Goal: Task Accomplishment & Management: Manage account settings

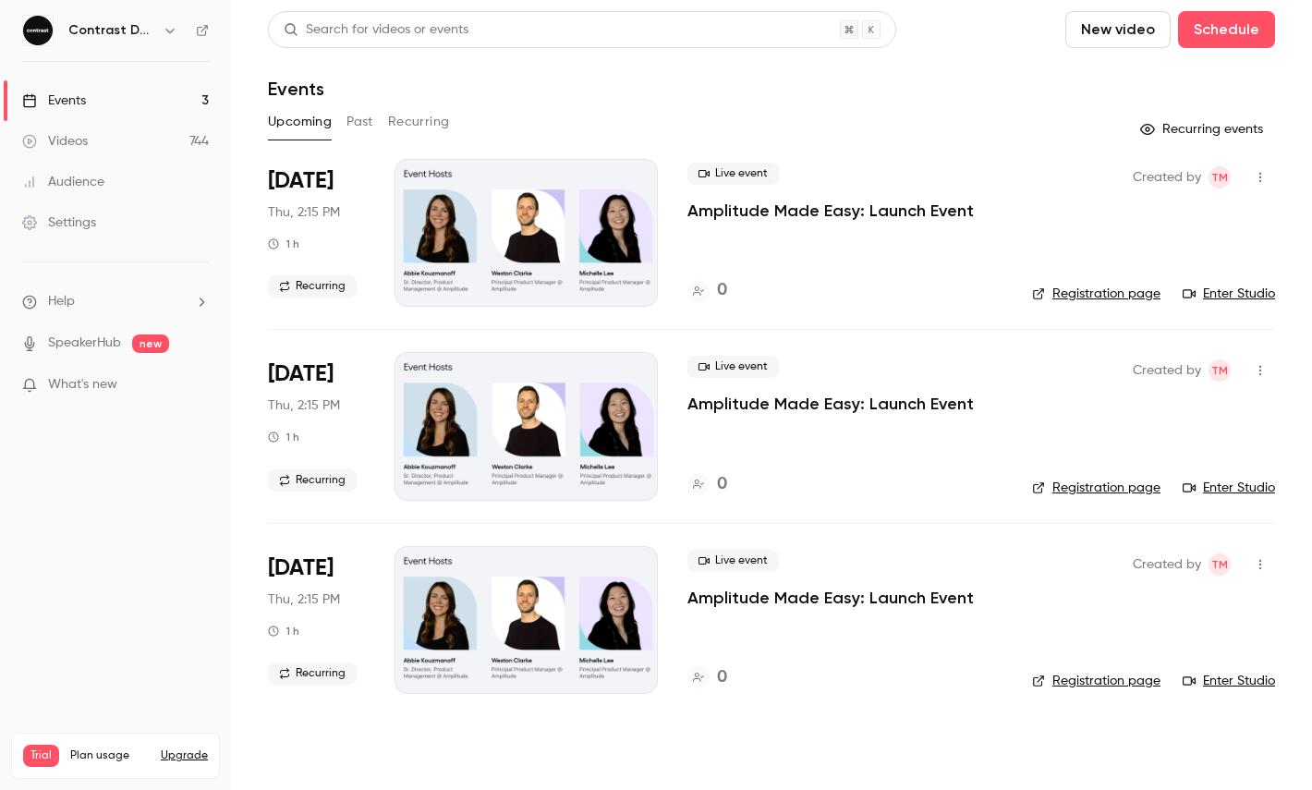
click at [168, 27] on icon "button" at bounding box center [170, 30] width 15 height 15
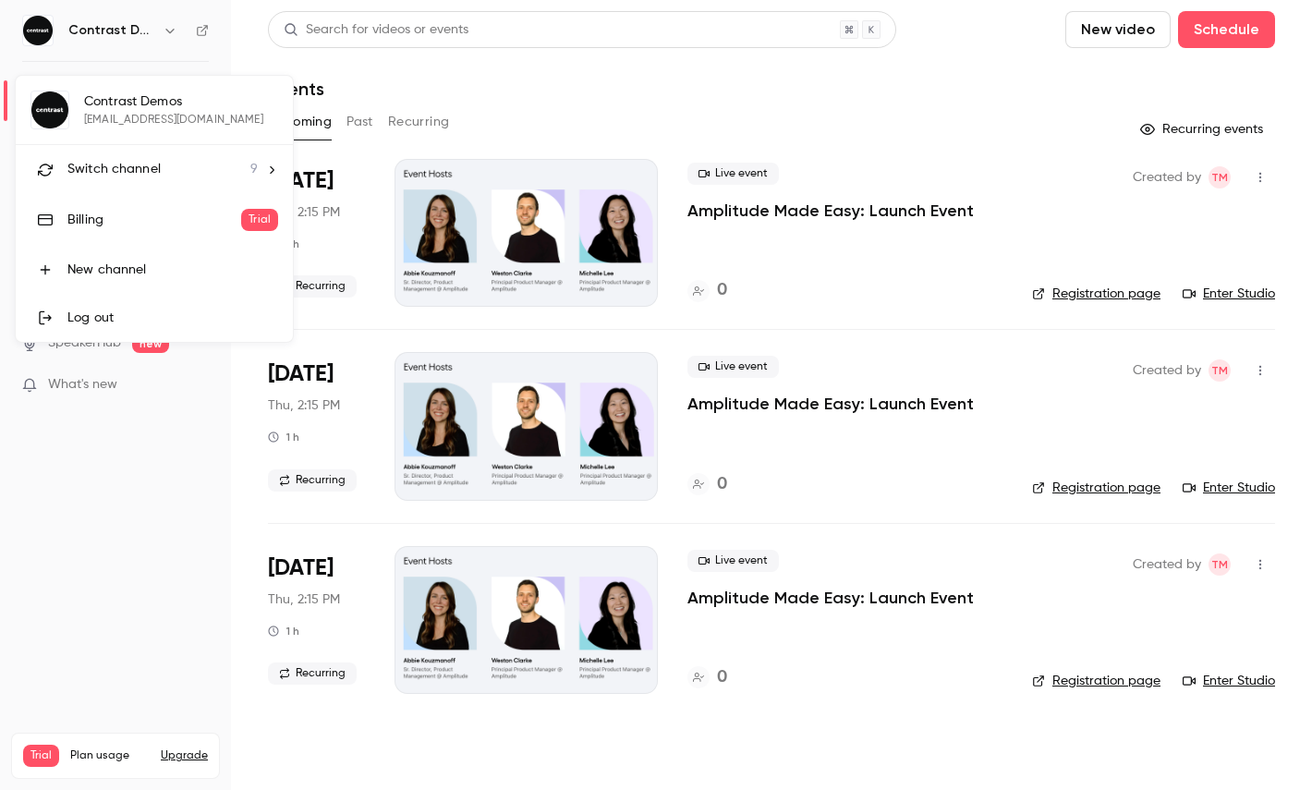
click at [132, 186] on li "Switch channel 9" at bounding box center [154, 169] width 277 height 49
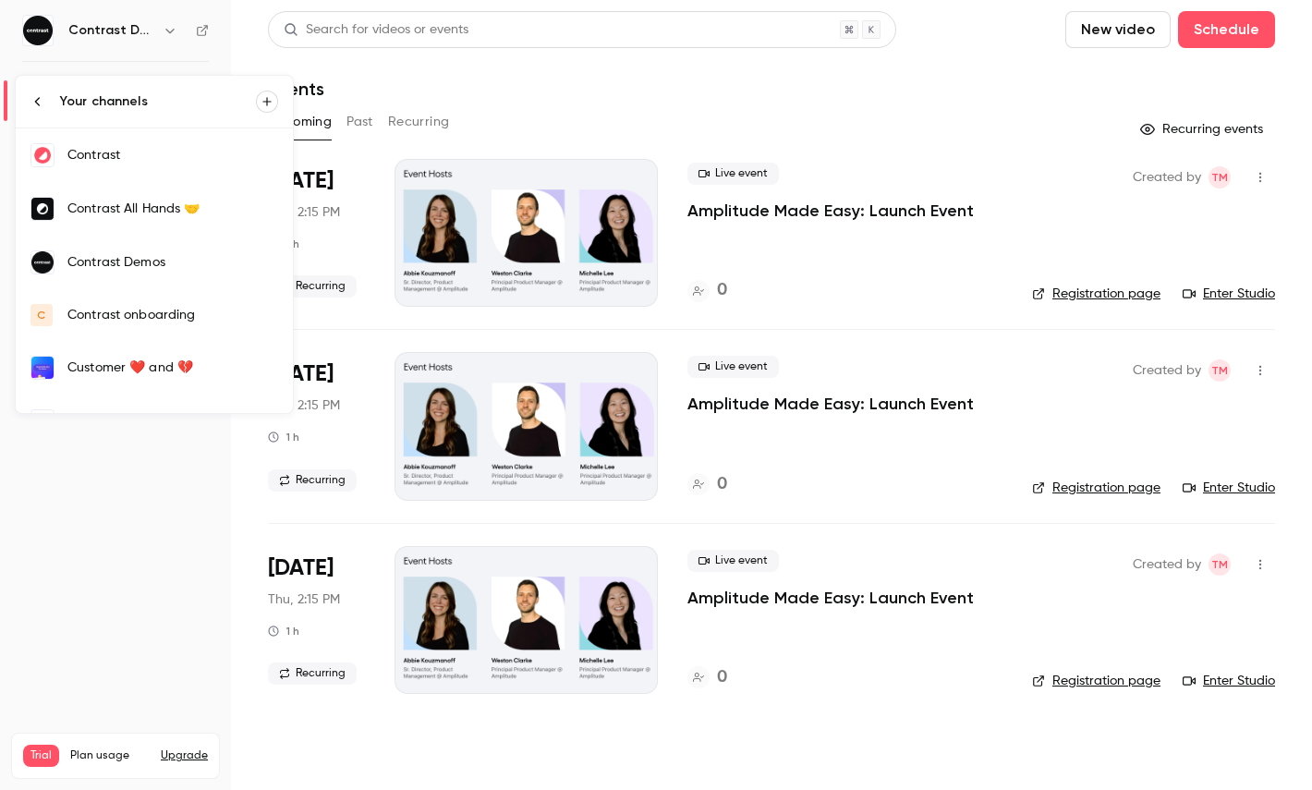
click at [125, 152] on div "Contrast" at bounding box center [172, 155] width 211 height 18
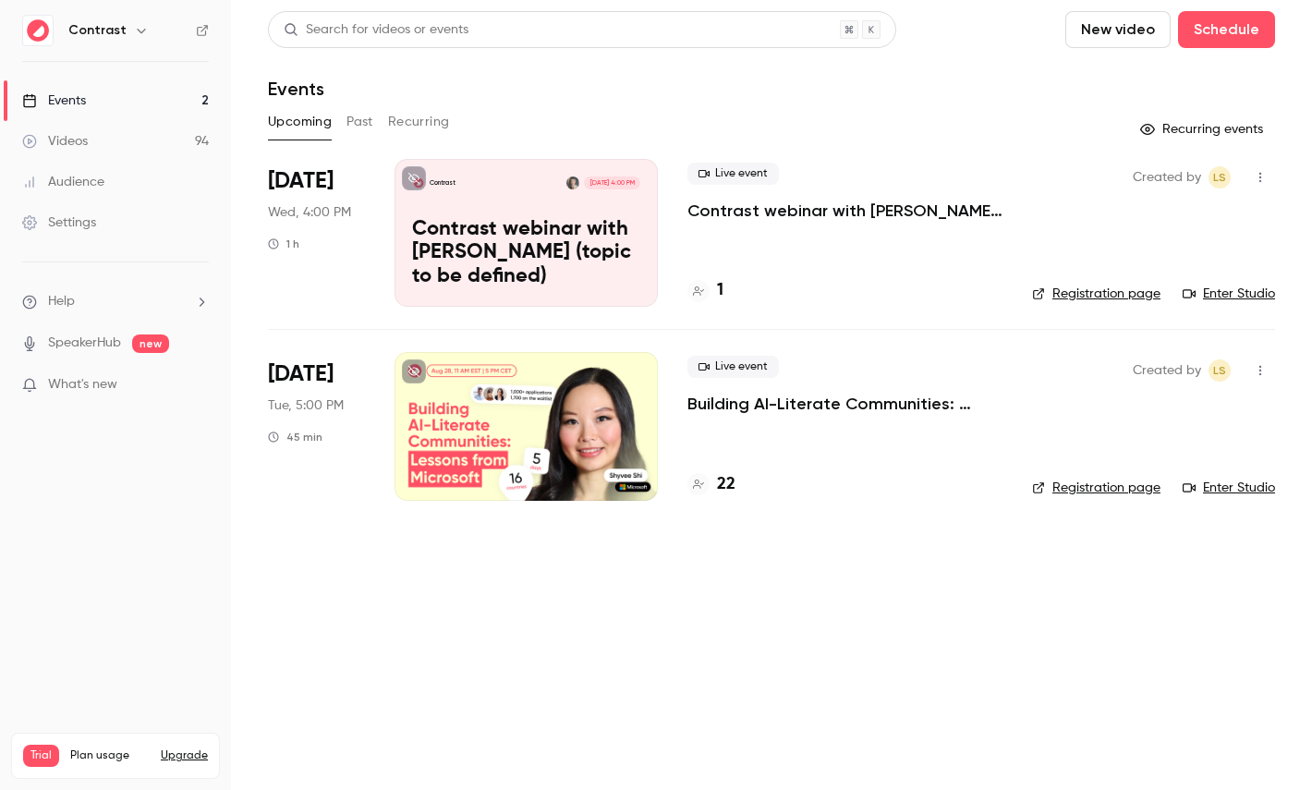
drag, startPoint x: 120, startPoint y: 137, endPoint x: 196, endPoint y: 136, distance: 75.7
click at [120, 137] on link "Videos 94" at bounding box center [115, 141] width 231 height 41
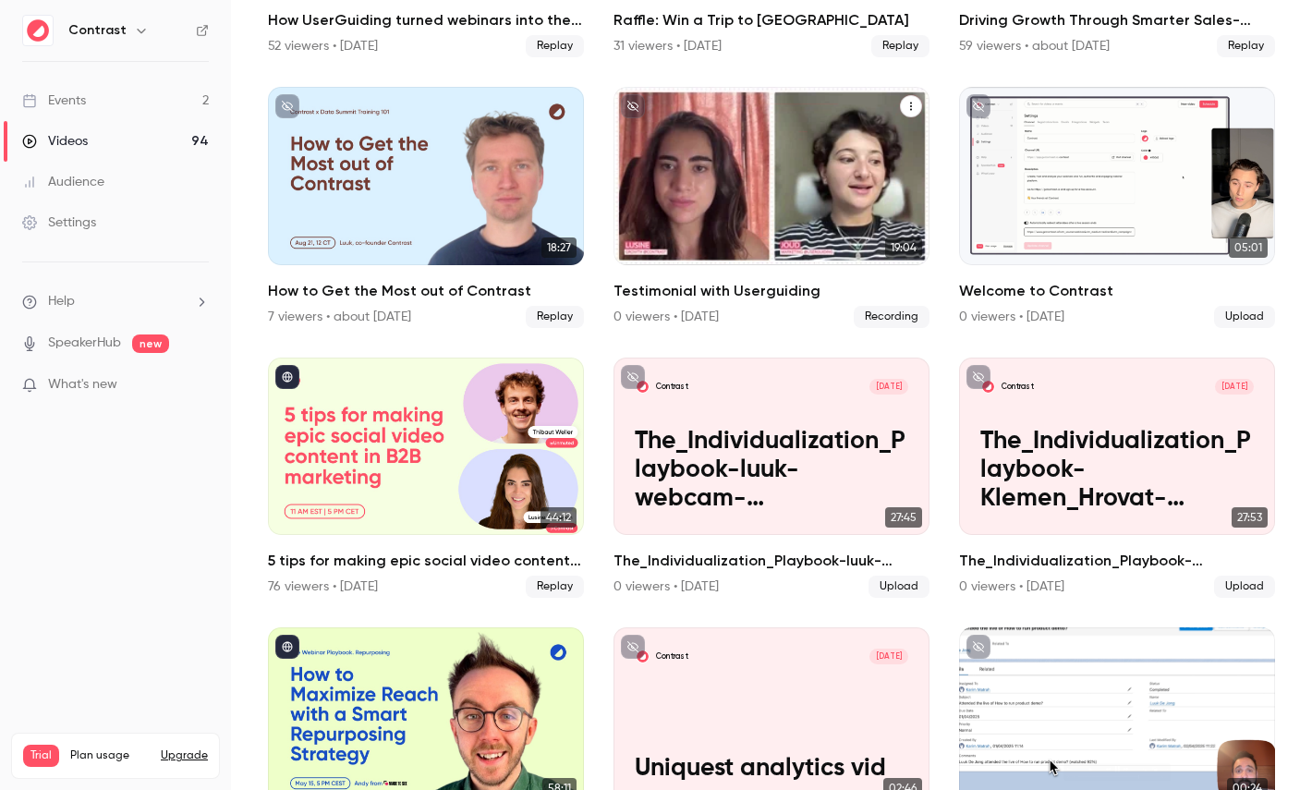
scroll to position [343, 0]
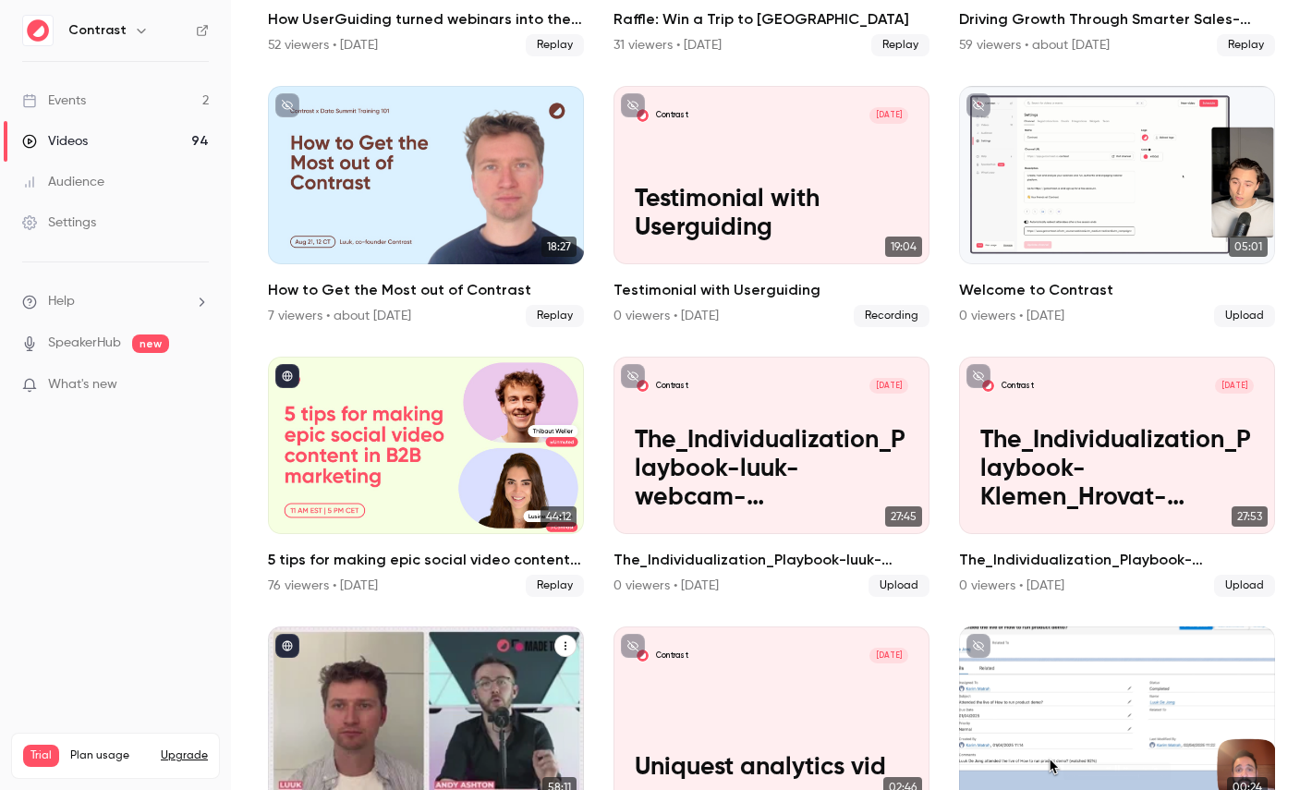
click at [489, 702] on div "Build a Content Engine: Repurposing Strategies for SaaS Teams" at bounding box center [426, 714] width 316 height 177
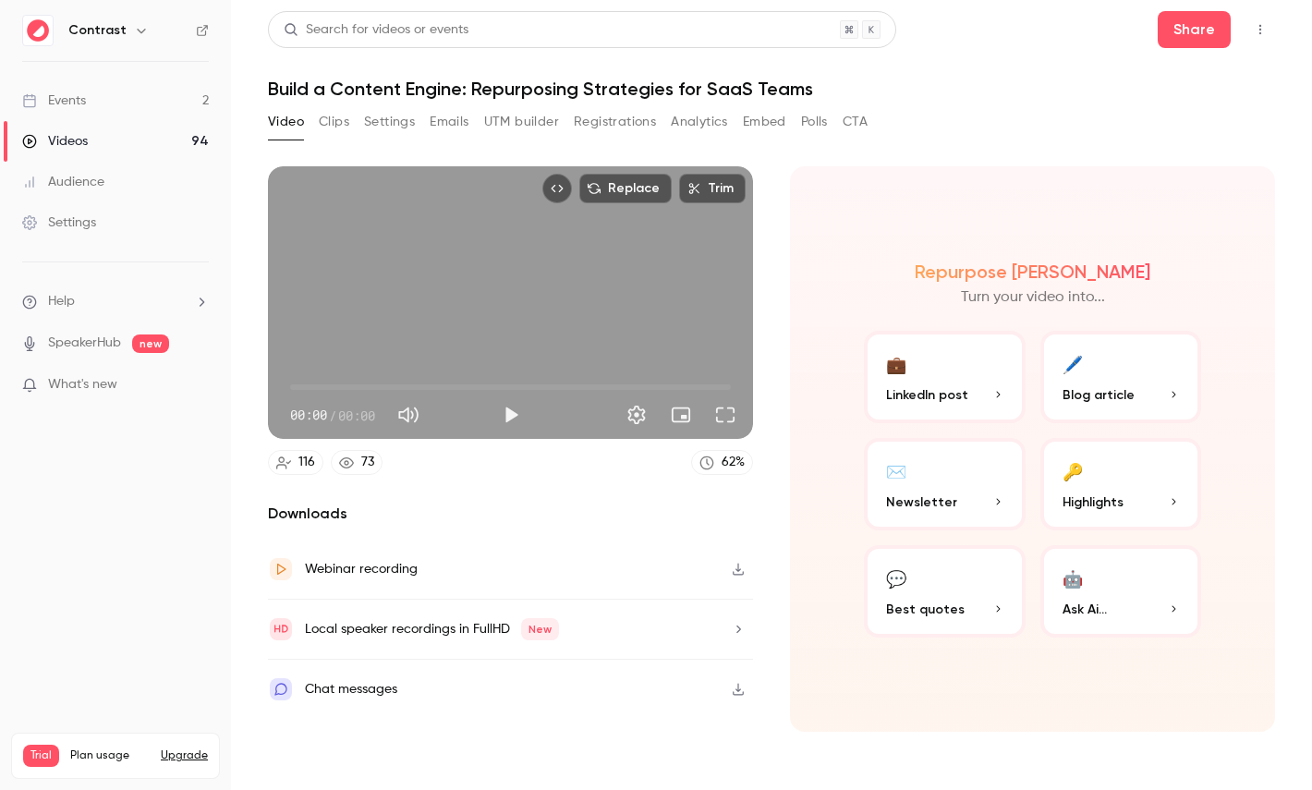
click at [409, 624] on div "Local speaker recordings in FullHD New" at bounding box center [432, 629] width 254 height 22
click at [70, 100] on div "Events" at bounding box center [54, 100] width 64 height 18
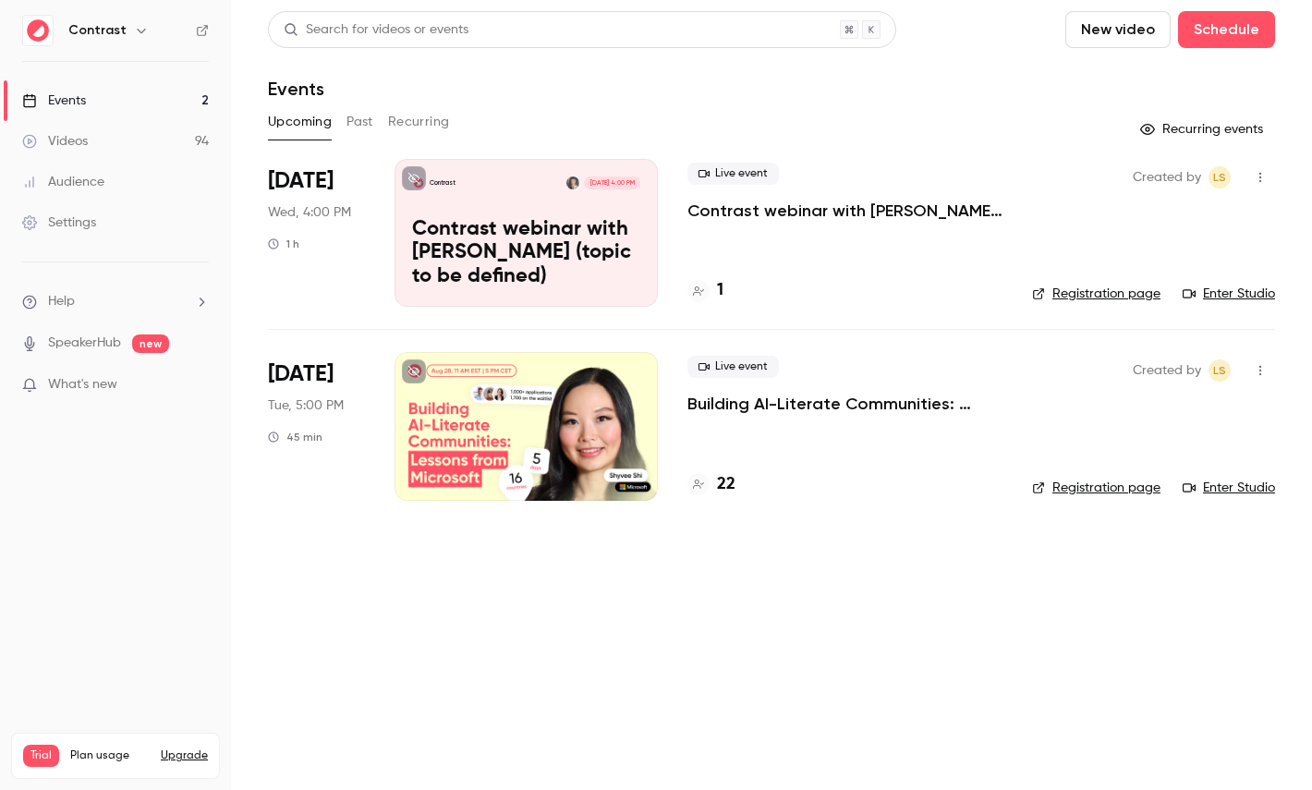
click at [133, 141] on link "Videos 94" at bounding box center [115, 141] width 231 height 41
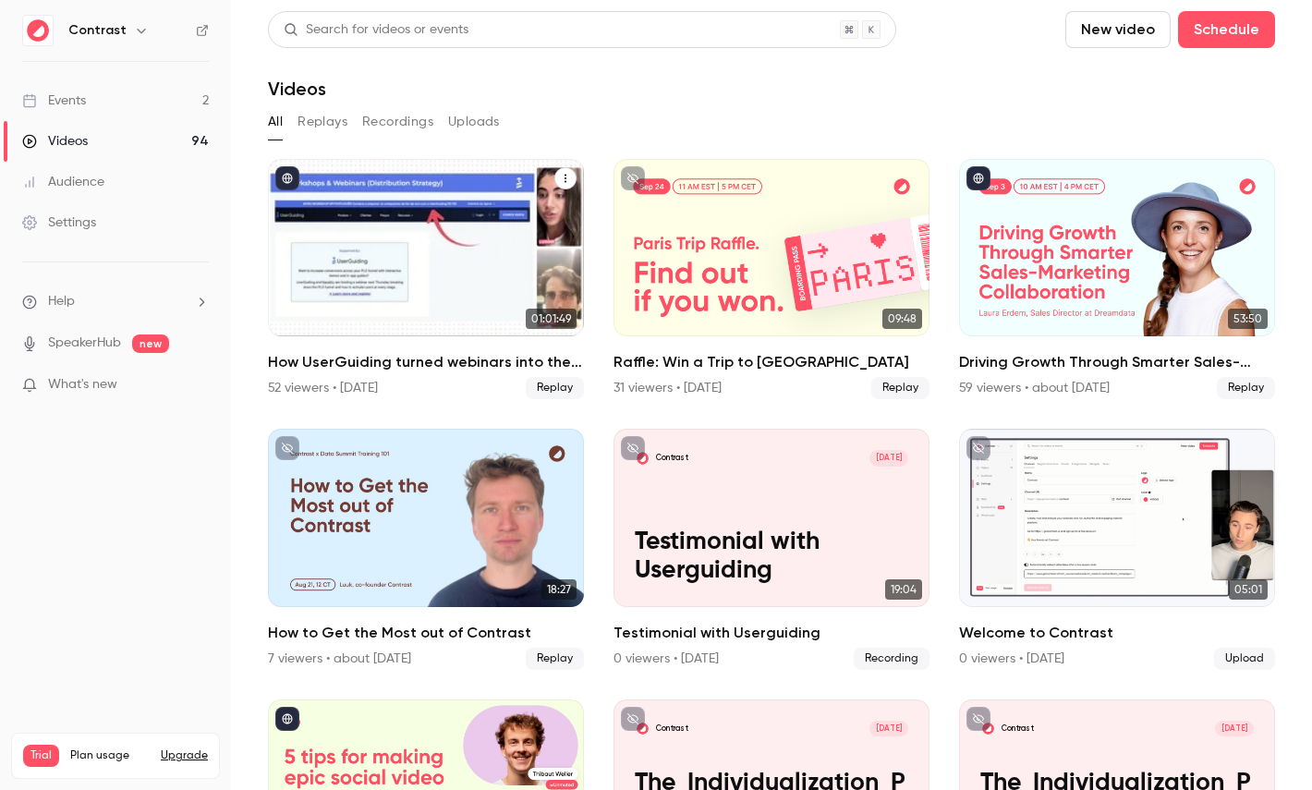
click at [375, 231] on div "How UserGuiding turned webinars into their #1 lead gen channel" at bounding box center [426, 247] width 316 height 177
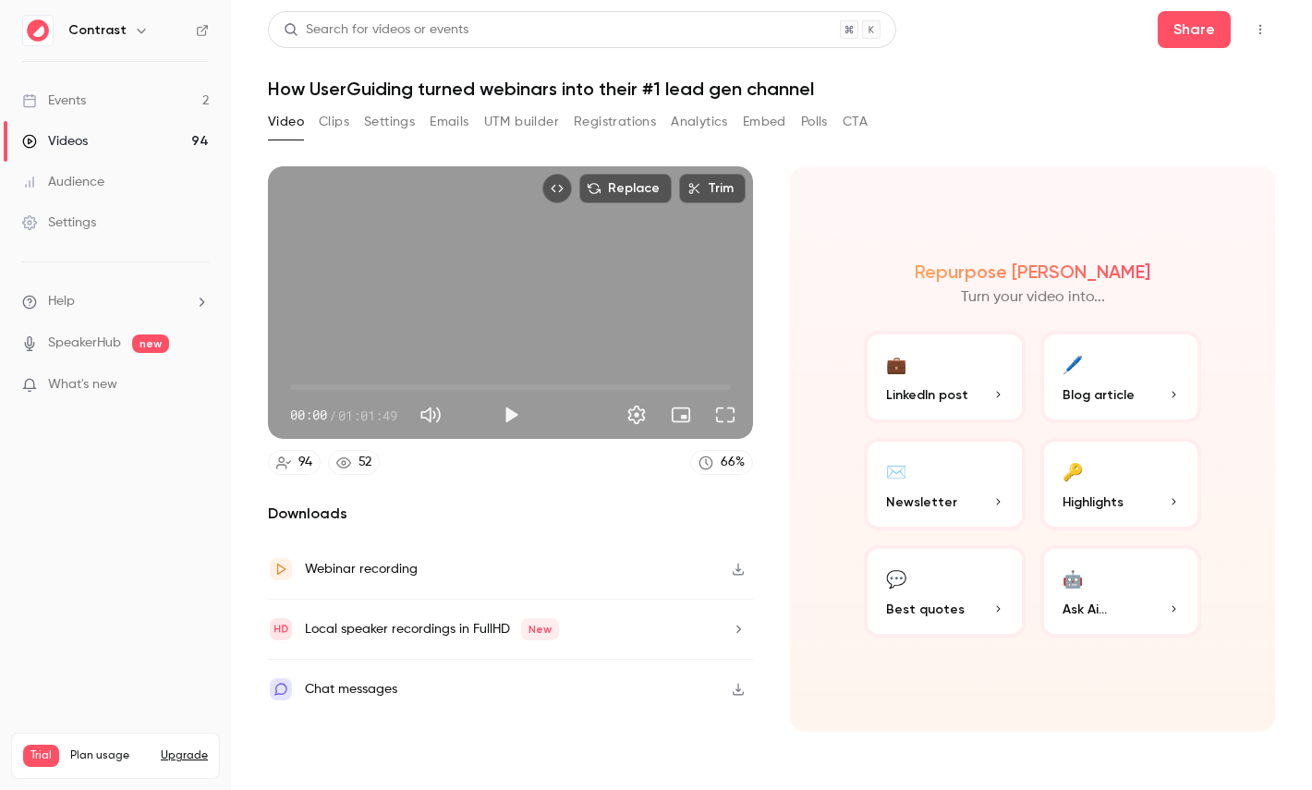
click at [403, 618] on div "Local speaker recordings in FullHD New" at bounding box center [432, 629] width 254 height 22
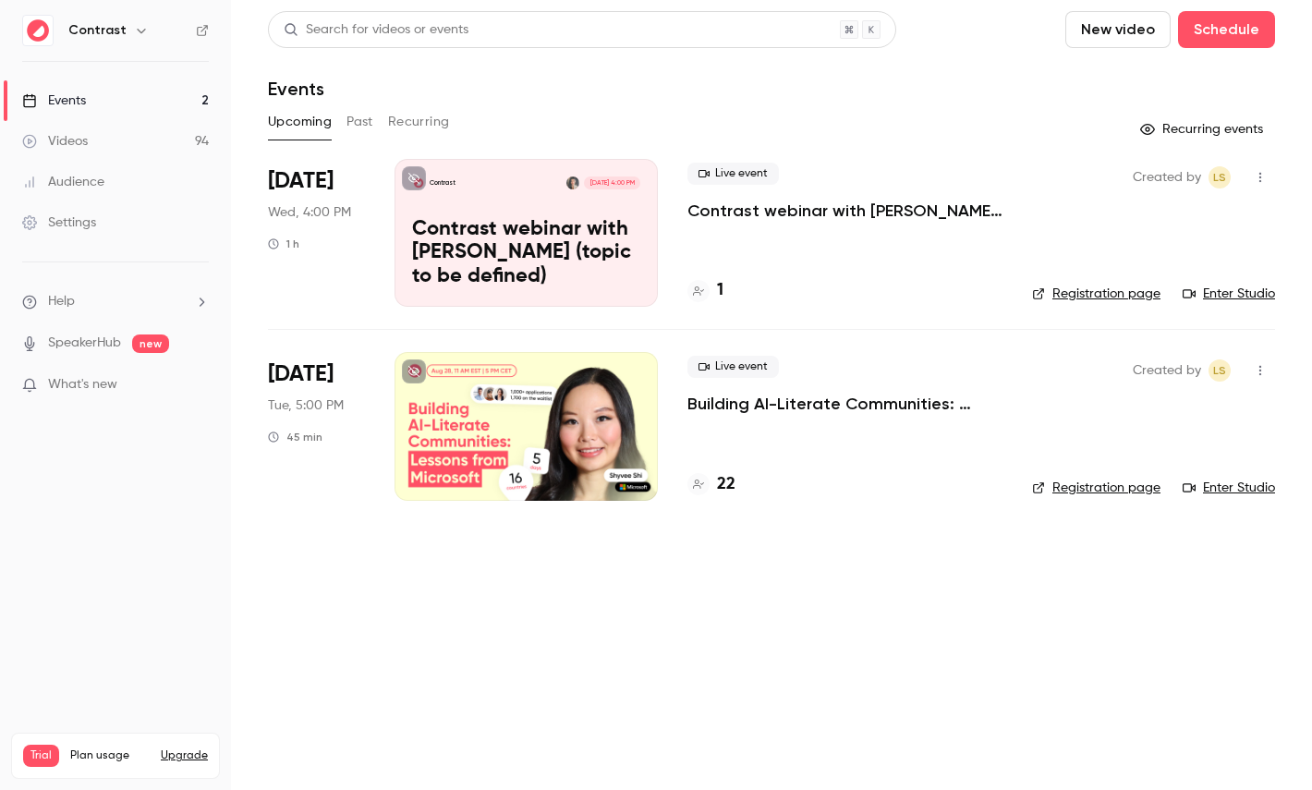
click at [545, 234] on p "Contrast webinar with [PERSON_NAME] (topic to be defined)" at bounding box center [526, 253] width 228 height 71
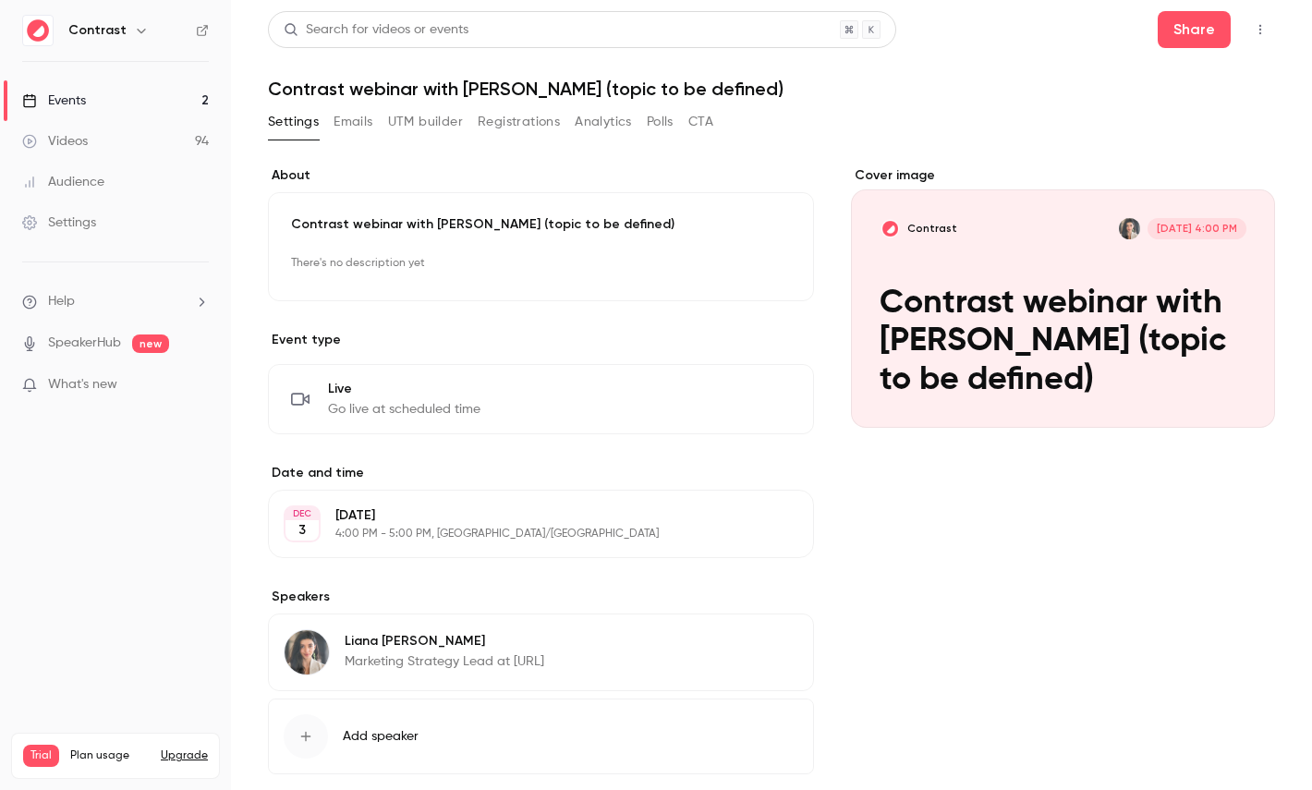
scroll to position [99, 0]
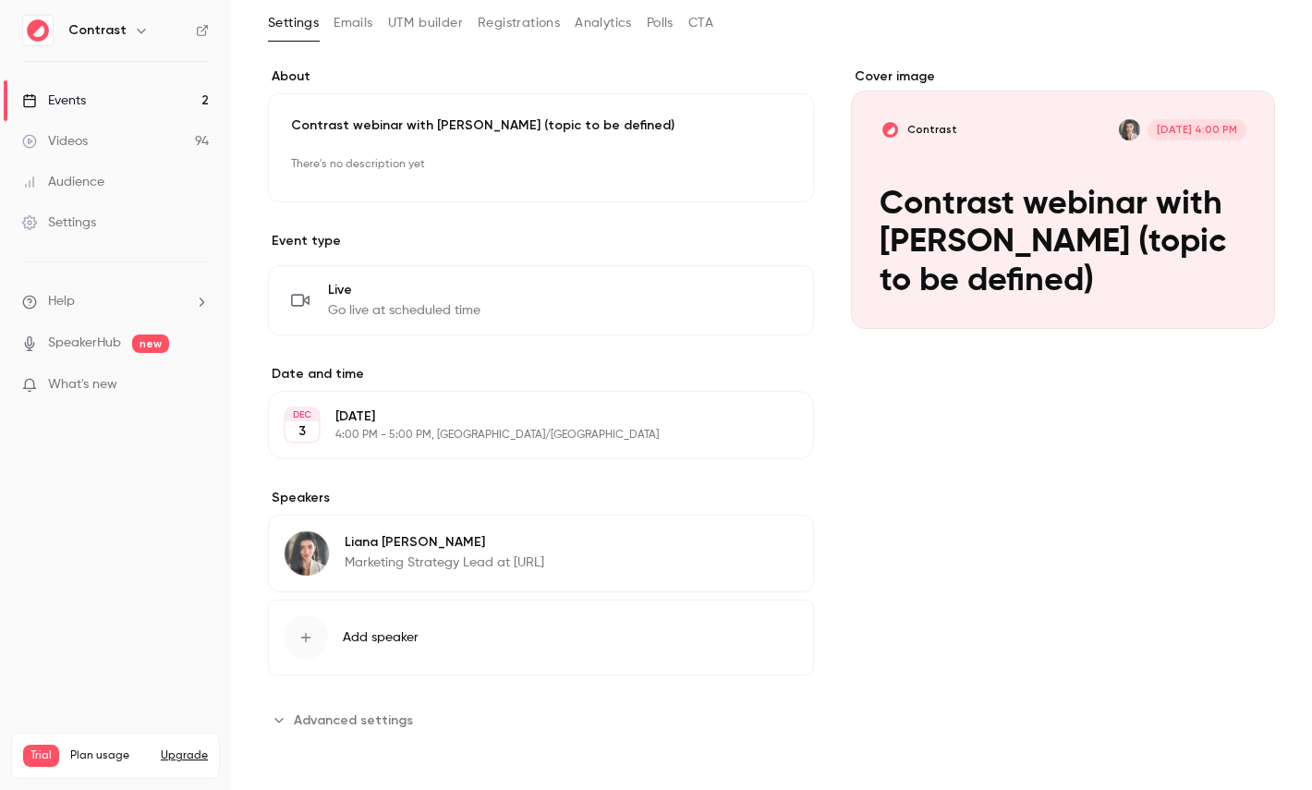
drag, startPoint x: 358, startPoint y: 719, endPoint x: 379, endPoint y: 688, distance: 36.6
click at [358, 719] on span "Advanced settings" at bounding box center [353, 719] width 119 height 19
